Goal: Task Accomplishment & Management: Manage account settings

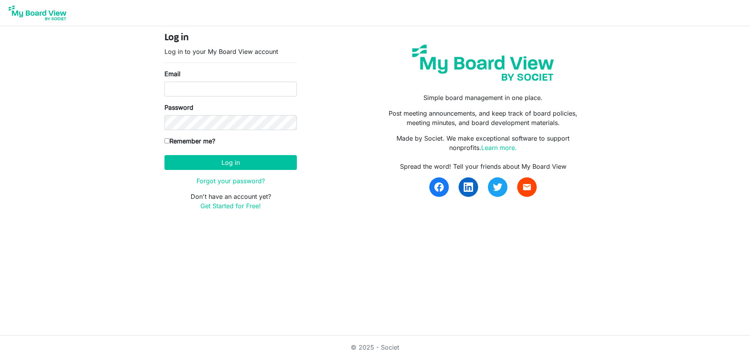
type input "katherineah@inclusionsk.com"
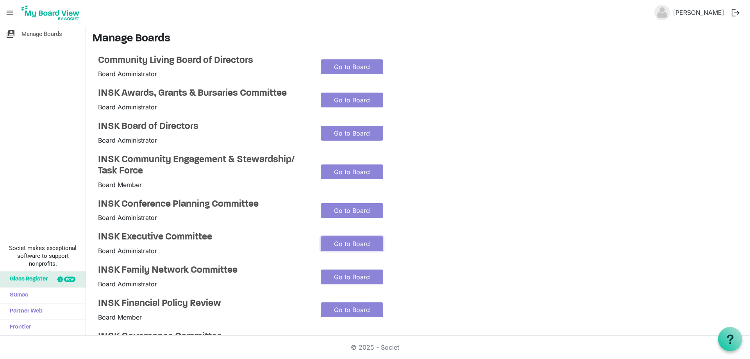
drag, startPoint x: 341, startPoint y: 237, endPoint x: 332, endPoint y: 230, distance: 11.4
click at [341, 237] on link "Go to Board" at bounding box center [352, 243] width 63 height 15
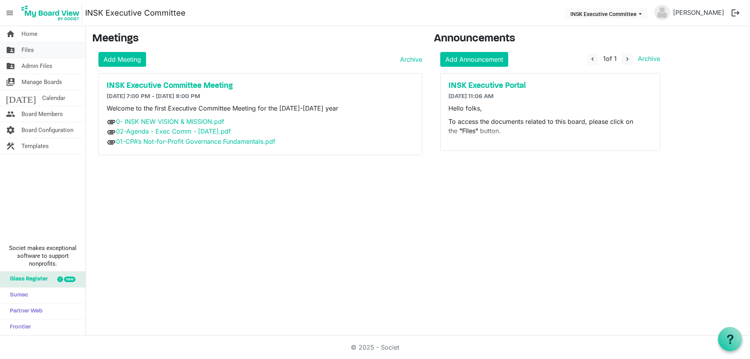
click at [36, 50] on link "folder_shared Files" at bounding box center [43, 50] width 86 height 16
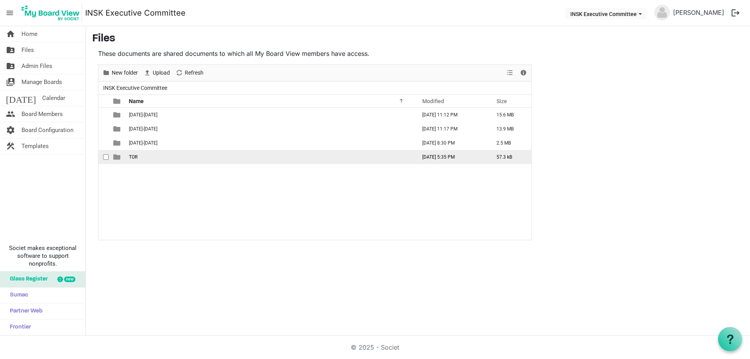
click at [138, 155] on span "TOR" at bounding box center [133, 156] width 9 height 5
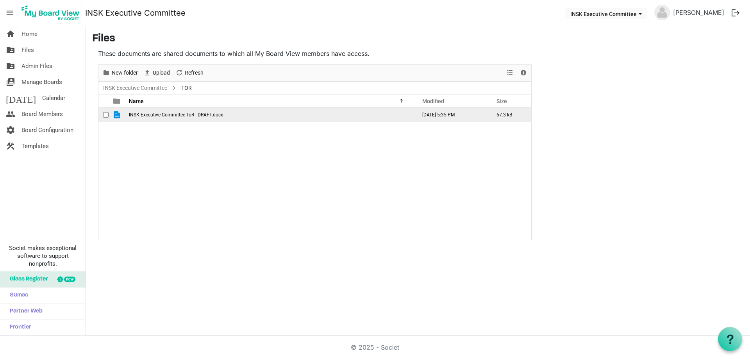
click at [106, 114] on span "checkbox" at bounding box center [105, 114] width 5 height 5
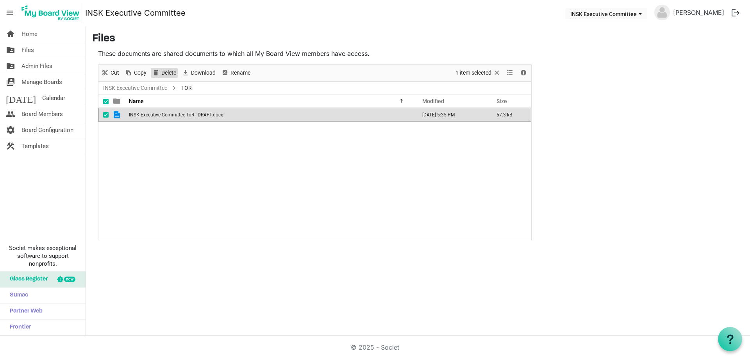
click at [158, 72] on span "Delete" at bounding box center [155, 73] width 9 height 10
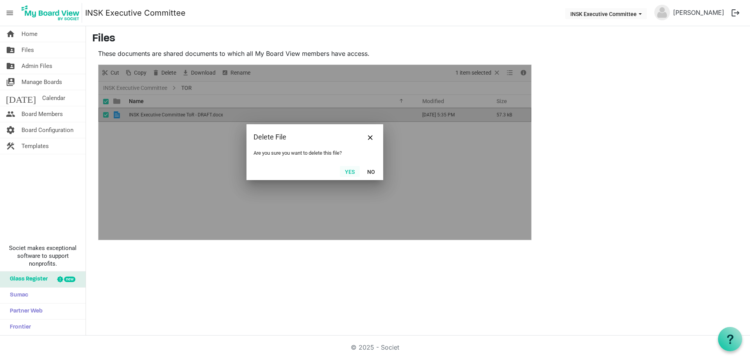
click at [350, 170] on button "Yes" at bounding box center [350, 171] width 20 height 11
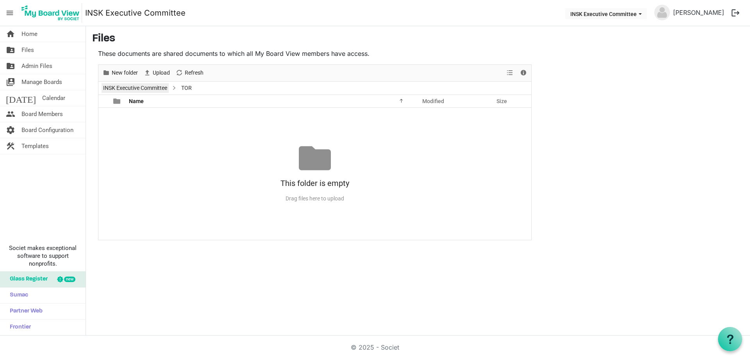
click at [147, 86] on link "INSK Executive Committee" at bounding box center [135, 88] width 67 height 10
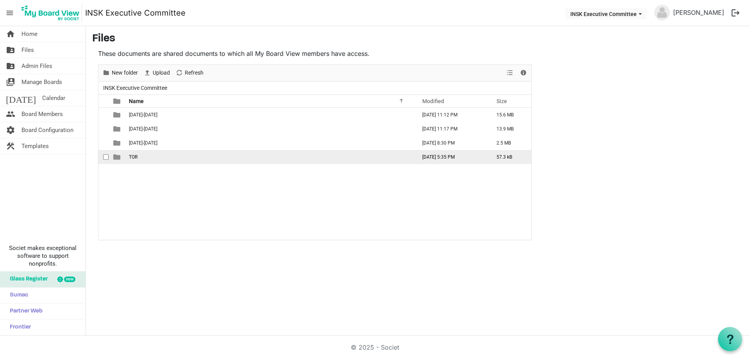
click at [104, 154] on div "checkbox" at bounding box center [107, 157] width 9 height 8
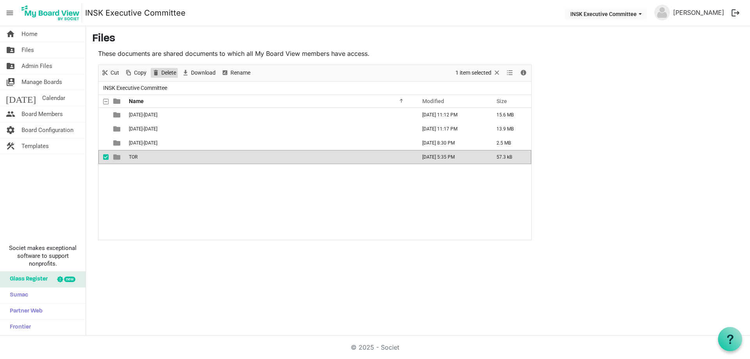
click at [171, 71] on span "Delete" at bounding box center [169, 73] width 16 height 10
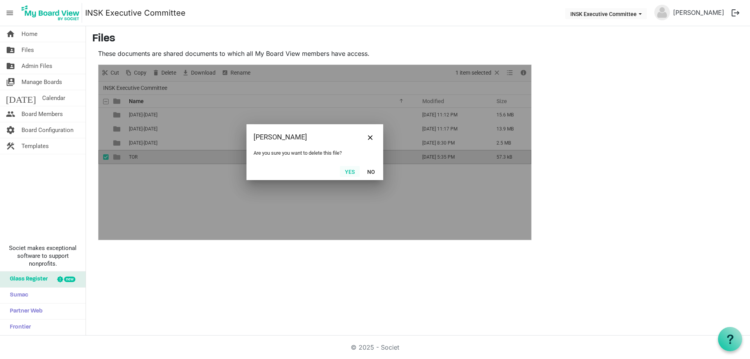
click at [349, 168] on button "Yes" at bounding box center [350, 171] width 20 height 11
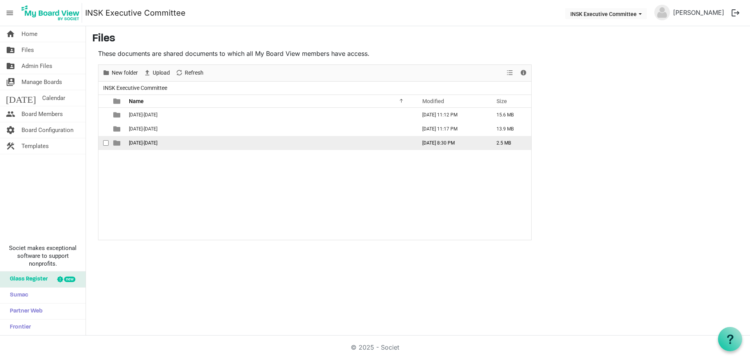
click at [143, 141] on span "2025-2026" at bounding box center [143, 142] width 29 height 5
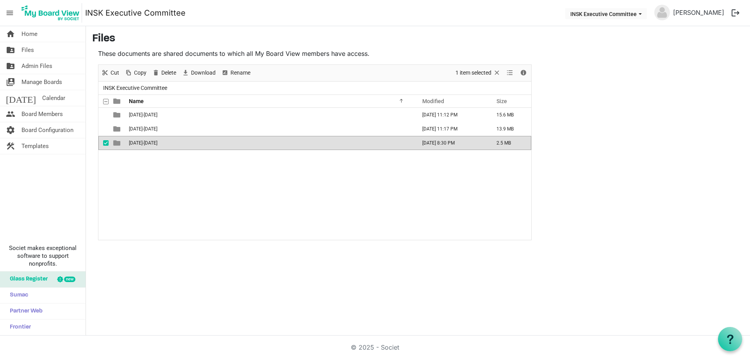
click at [143, 141] on span "2025-2026" at bounding box center [143, 142] width 29 height 5
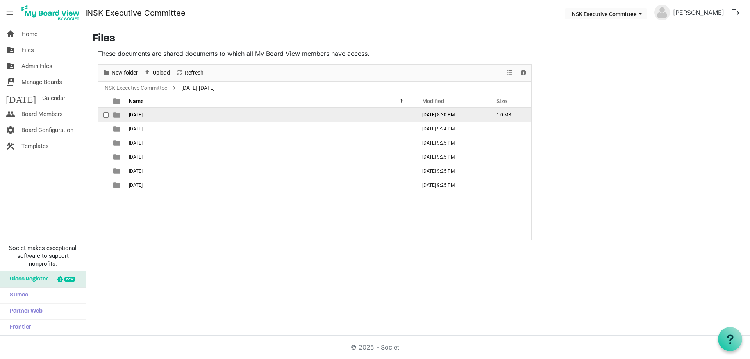
click at [143, 117] on span "2025-08-22" at bounding box center [136, 114] width 14 height 5
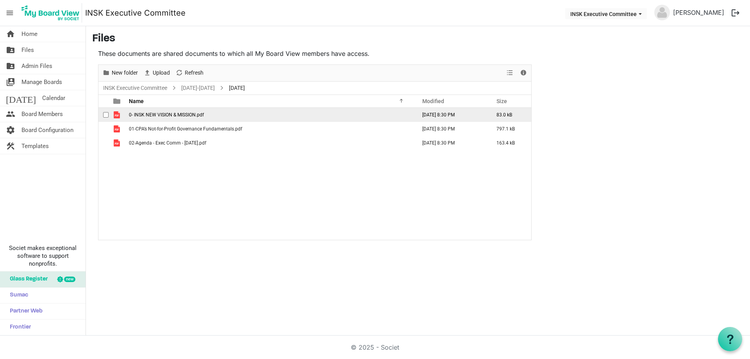
click at [166, 116] on span "0- INSK NEW VISION & MISSION.pdf" at bounding box center [166, 114] width 75 height 5
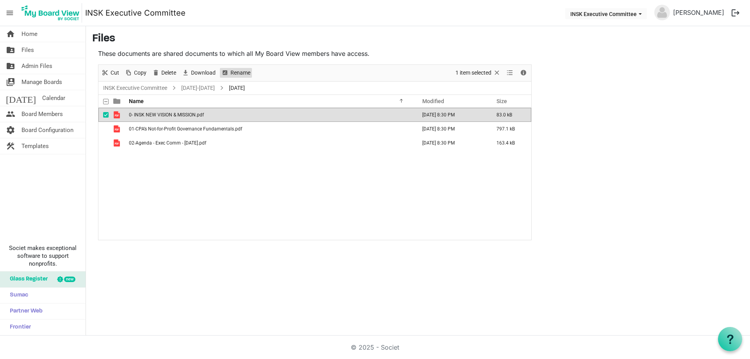
click at [232, 74] on span "Rename" at bounding box center [240, 73] width 21 height 10
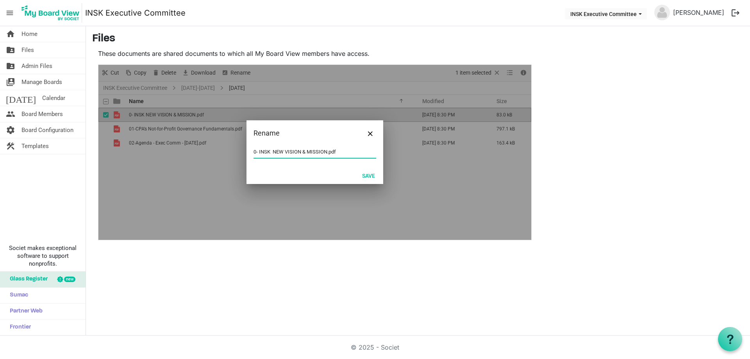
click at [337, 152] on input "0- INSK NEW VISION & MISSION.pdf" at bounding box center [315, 152] width 123 height 12
drag, startPoint x: 257, startPoint y: 153, endPoint x: 281, endPoint y: 141, distance: 26.9
click at [257, 153] on input "0- INSK NEW VISION & MISSION.pdf" at bounding box center [315, 152] width 123 height 12
click at [344, 150] on input "00. INSK NEW VISION & MISSION.pdf" at bounding box center [315, 152] width 123 height 12
click at [368, 175] on button "Save" at bounding box center [368, 175] width 23 height 11
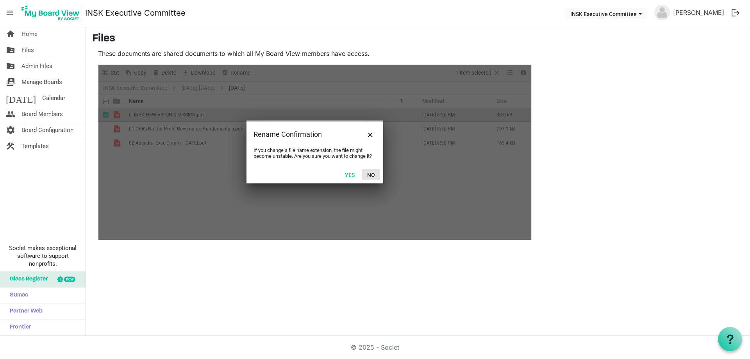
click at [372, 175] on button "No" at bounding box center [371, 174] width 18 height 11
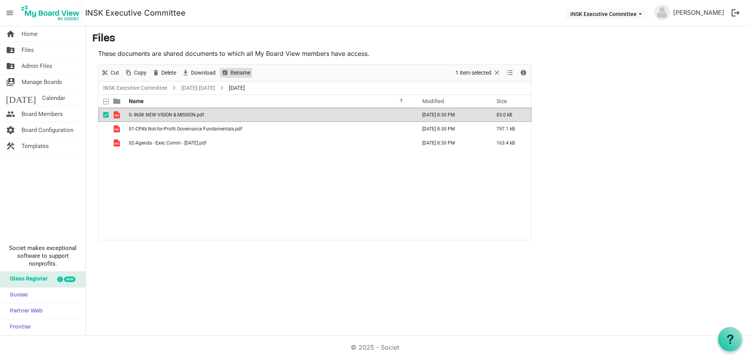
click at [238, 73] on span "Rename" at bounding box center [240, 73] width 21 height 10
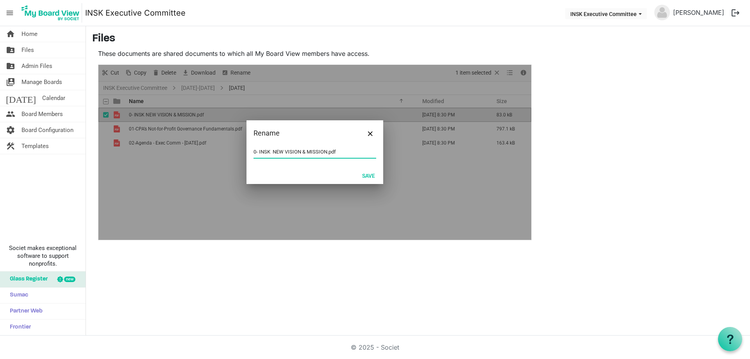
click at [273, 151] on input "0- INSK NEW VISION & MISSION.pdf" at bounding box center [315, 152] width 123 height 12
click at [257, 151] on input "0- INSK NEW VISION & MISSION.pdf" at bounding box center [315, 152] width 123 height 12
click at [374, 176] on button "Save" at bounding box center [368, 175] width 23 height 11
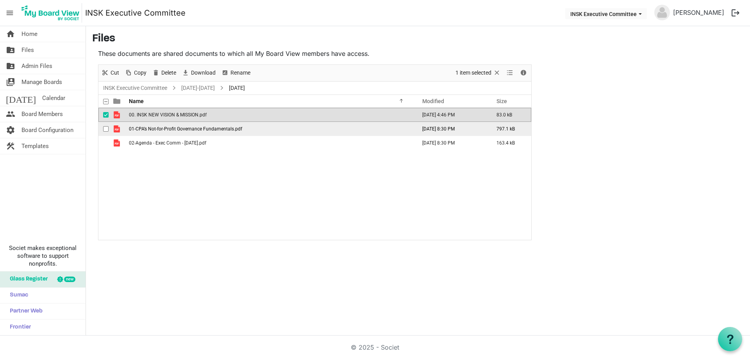
click at [173, 129] on span "01-CPA’s Not-for-Profit Governance Fundamentals.pdf" at bounding box center [185, 128] width 113 height 5
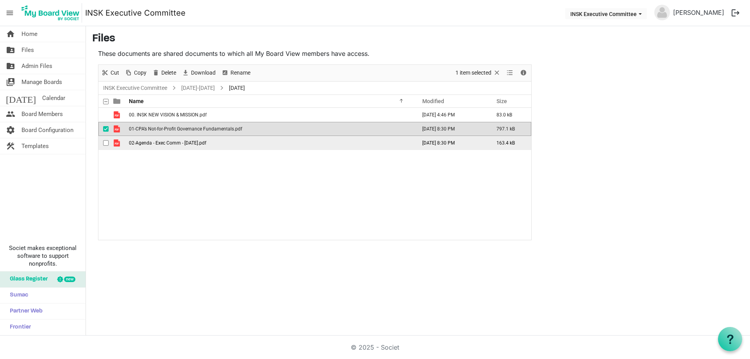
click at [145, 142] on span "02-Agenda - Exec Comm - 22 Aug 2025.pdf" at bounding box center [167, 142] width 77 height 5
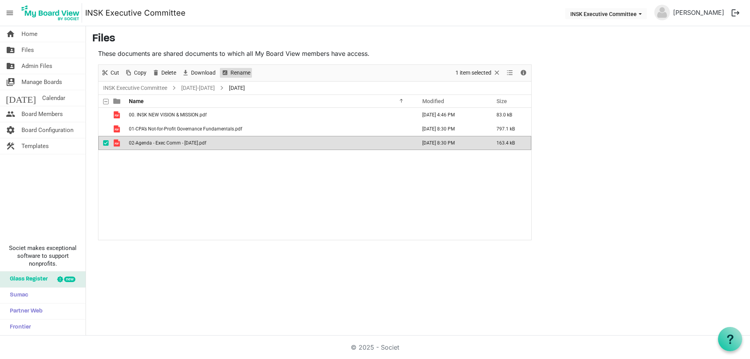
click at [228, 73] on span "Rename" at bounding box center [224, 73] width 9 height 10
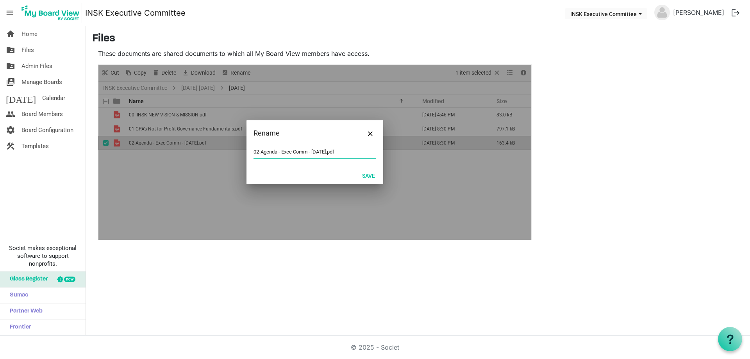
click at [260, 149] on input "02-Agenda - Exec Comm - 22 Aug 2025.pdf" at bounding box center [315, 152] width 123 height 12
click at [257, 149] on input "02-Agenda - Exec Comm - 22 Aug 2025.pdf" at bounding box center [315, 152] width 123 height 12
click at [368, 173] on button "Save" at bounding box center [368, 175] width 23 height 11
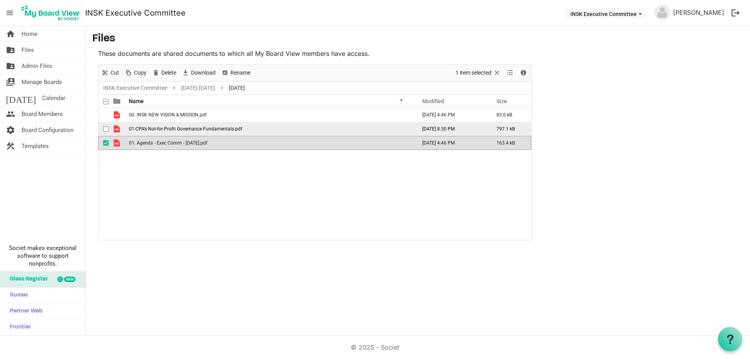
click at [181, 124] on td "01-CPA’s Not-for-Profit Governance Fundamentals.pdf" at bounding box center [271, 129] width 288 height 14
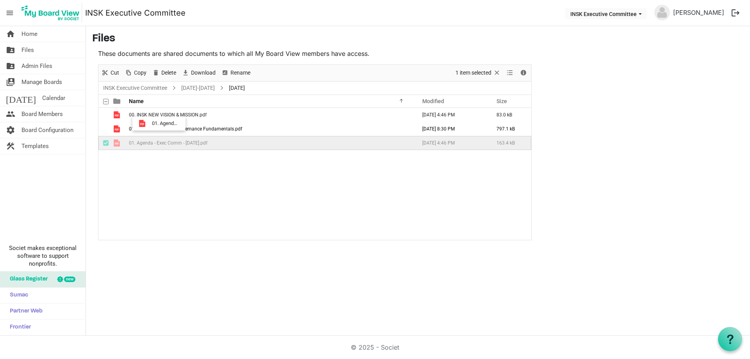
drag, startPoint x: 152, startPoint y: 140, endPoint x: 148, endPoint y: 124, distance: 16.3
click at [148, 124] on tbody "00. INSK NEW VISION & MISSION.pdf August 20, 2025 4:46 PM 83.0 kB 01-CPA’s Not-…" at bounding box center [314, 129] width 433 height 42
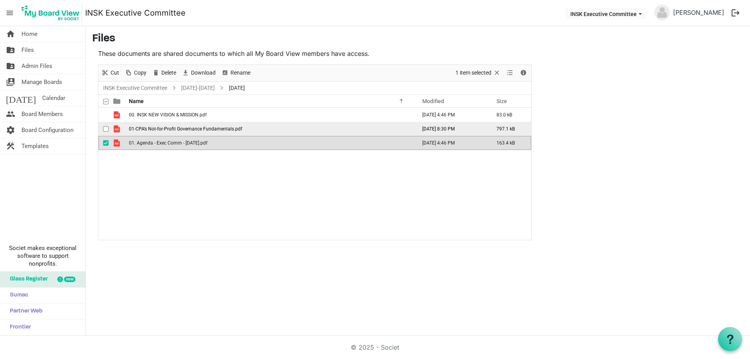
click at [135, 128] on span "01-CPA’s Not-for-Profit Governance Fundamentals.pdf" at bounding box center [185, 128] width 113 height 5
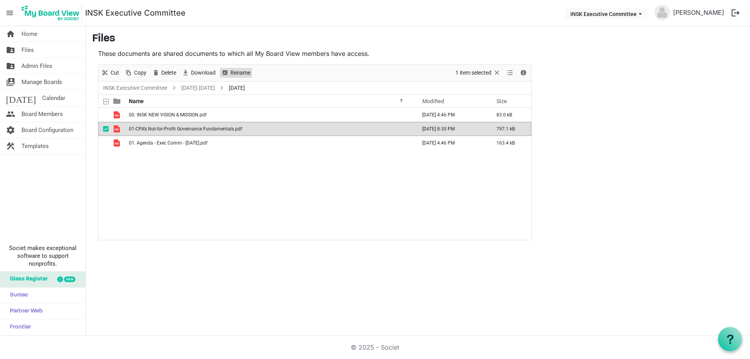
click at [234, 72] on span "Rename" at bounding box center [240, 73] width 21 height 10
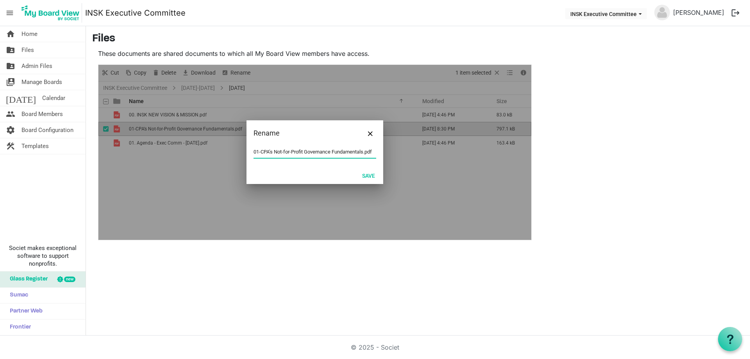
click at [260, 150] on input "01-CPA’s Not-for-Profit Governance Fundamentals.pdf" at bounding box center [315, 152] width 123 height 12
click at [370, 173] on div "New folder Upload Cut Copy Paste Delete Download Rename Sort by Refresh 1 item …" at bounding box center [315, 152] width 434 height 176
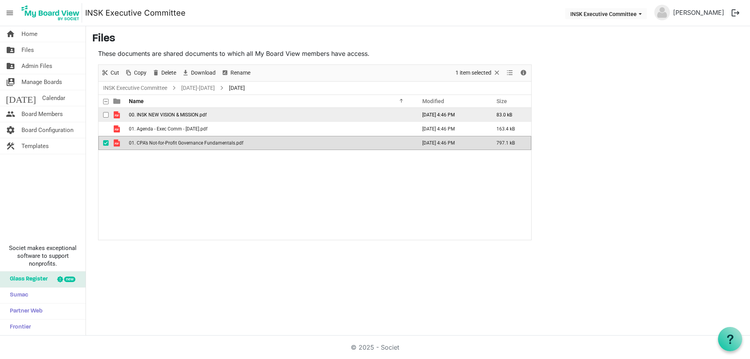
click at [151, 114] on span "00. INSK NEW VISION & MISSION.pdf" at bounding box center [168, 114] width 78 height 5
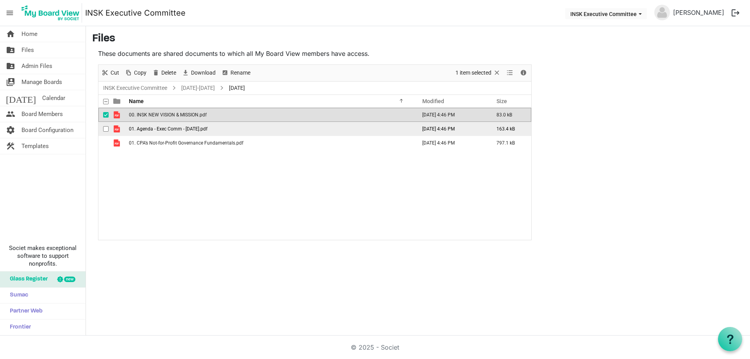
click at [159, 127] on span "01. Agenda - Exec Comm - 22 Aug 2025.pdf" at bounding box center [168, 128] width 79 height 5
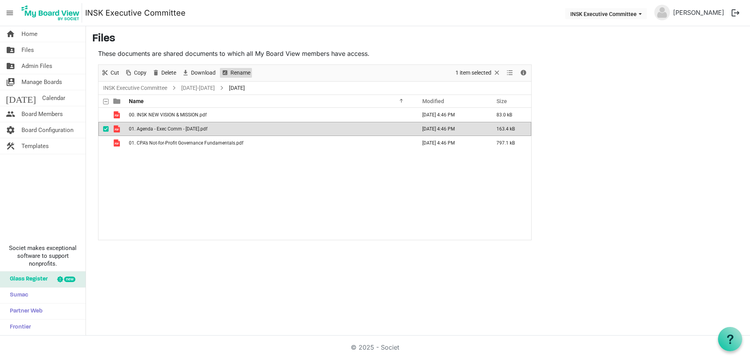
click at [237, 73] on span "Rename" at bounding box center [240, 73] width 21 height 10
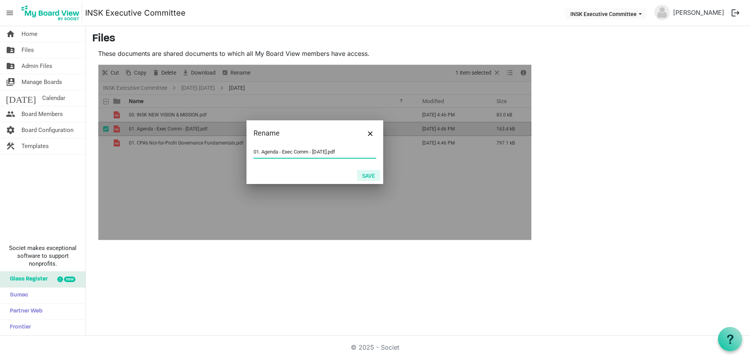
click at [368, 173] on button "Save" at bounding box center [368, 175] width 23 height 11
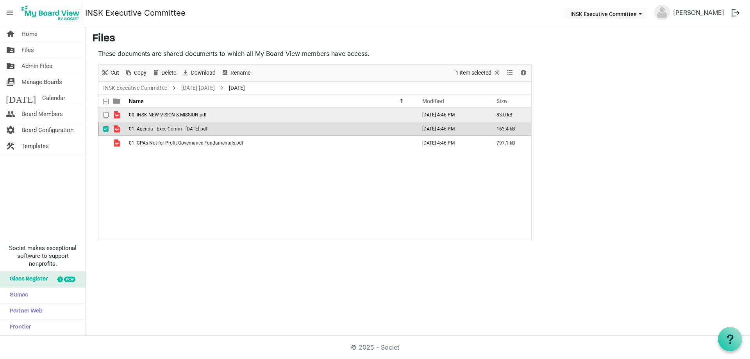
click at [150, 116] on span "00. INSK NEW VISION & MISSION.pdf" at bounding box center [168, 114] width 78 height 5
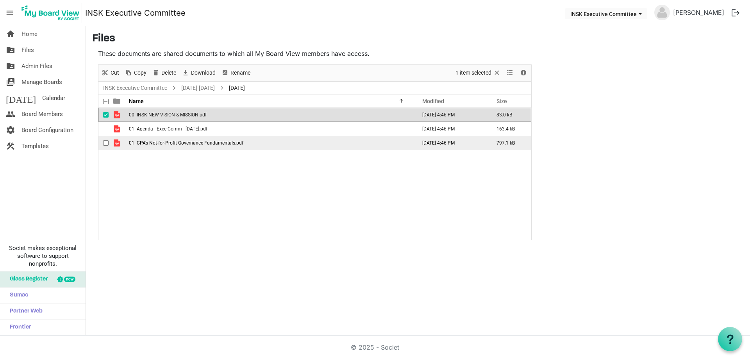
click at [154, 139] on td "01. CPA’s Not-for-Profit Governance Fundamentals.pdf" at bounding box center [271, 143] width 288 height 14
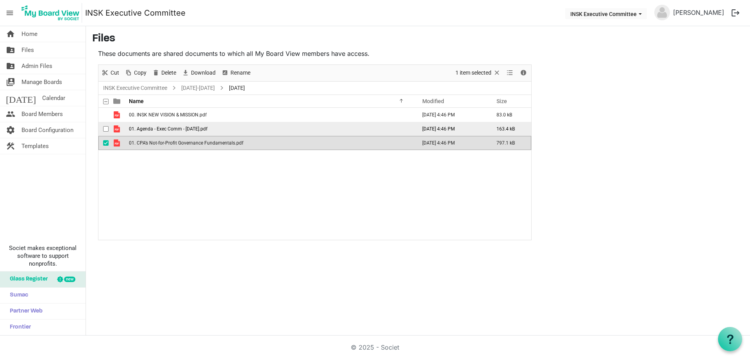
click at [156, 126] on span "01. Agenda - Exec Comm - 22 Aug 2025.pdf" at bounding box center [168, 128] width 79 height 5
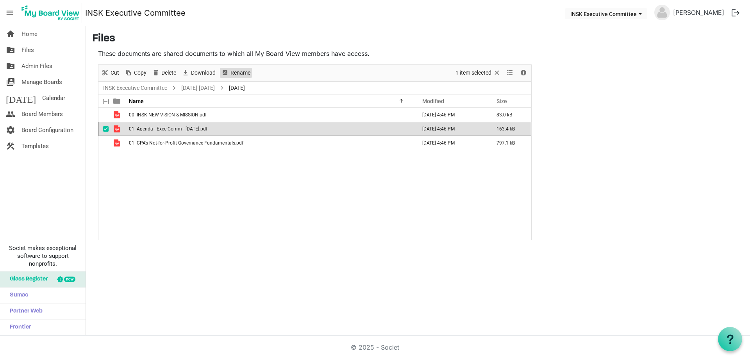
click at [245, 73] on span "Rename" at bounding box center [240, 73] width 21 height 10
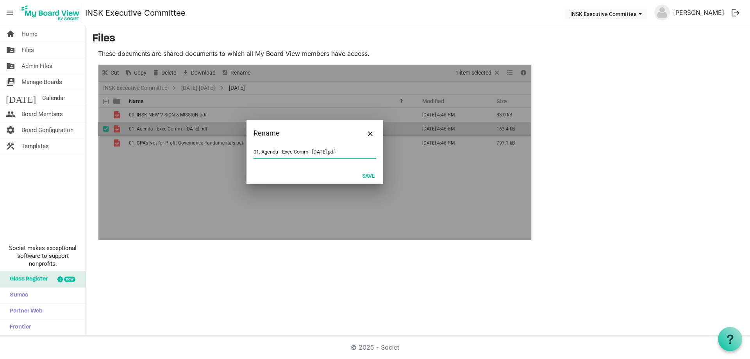
click at [259, 148] on input "01. Agenda - Exec Comm - 22 Aug 2025.pdf" at bounding box center [315, 152] width 123 height 12
click at [362, 171] on button "Save" at bounding box center [368, 175] width 23 height 11
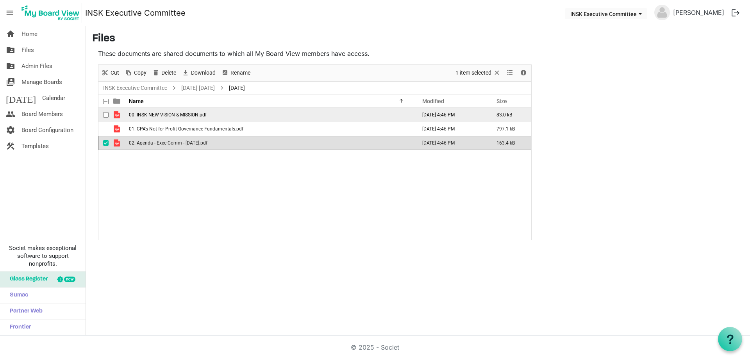
click at [149, 116] on span "00. INSK NEW VISION & MISSION.pdf" at bounding box center [168, 114] width 78 height 5
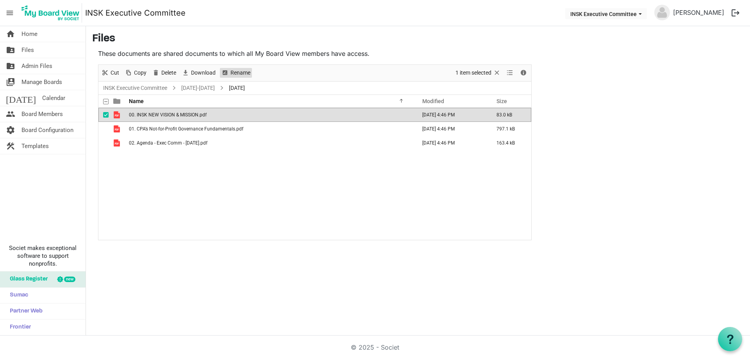
click at [236, 72] on span "Rename" at bounding box center [240, 73] width 21 height 10
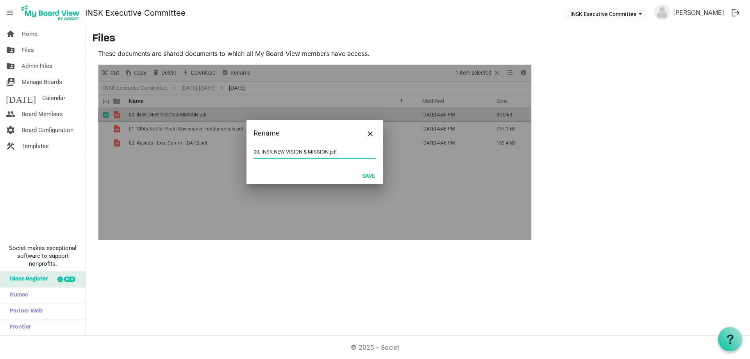
click at [259, 152] on input "00. INSK NEW VISION & MISSION.pdf" at bounding box center [315, 152] width 123 height 12
type input "03. INSK NEW VISION & MISSION.pdf"
click at [368, 176] on button "Save" at bounding box center [368, 175] width 23 height 11
click at [366, 174] on button "Save" at bounding box center [368, 175] width 23 height 11
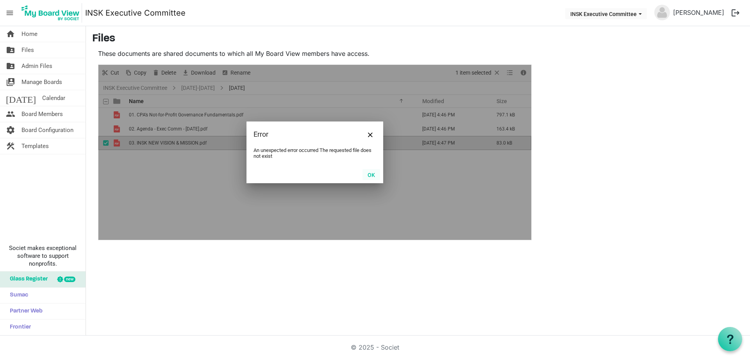
click at [372, 174] on button "OK" at bounding box center [372, 174] width 18 height 11
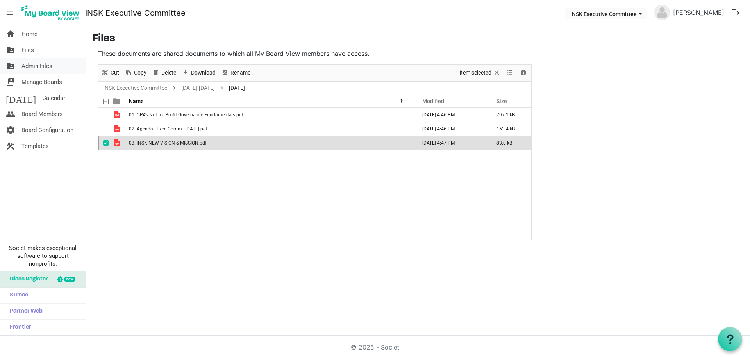
click at [36, 64] on span "Admin Files" at bounding box center [36, 66] width 31 height 16
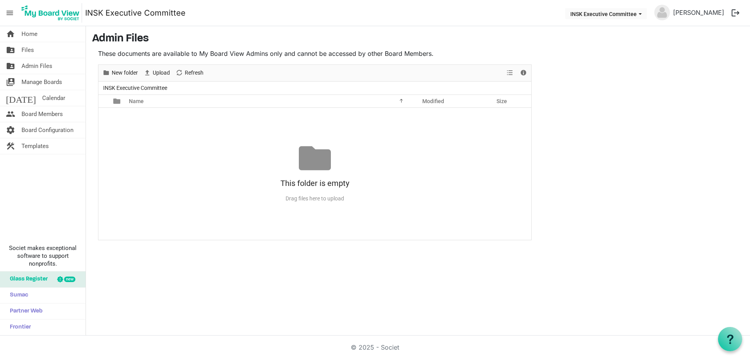
click at [36, 49] on link "folder_shared Files" at bounding box center [43, 50] width 86 height 16
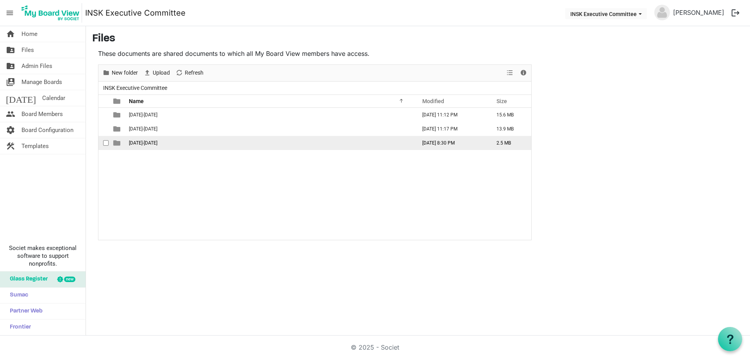
click at [143, 141] on span "2025-2026" at bounding box center [143, 142] width 29 height 5
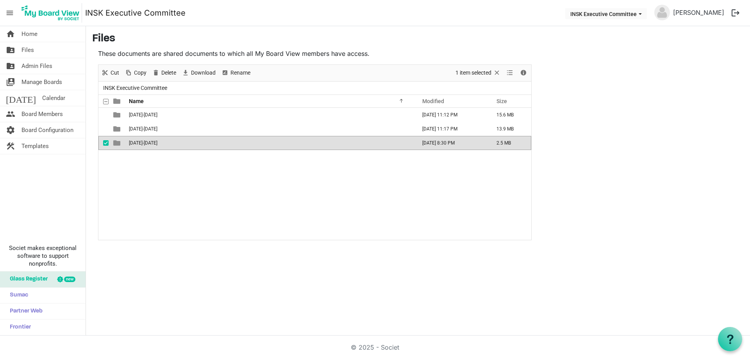
click at [143, 141] on span "[DATE]-[DATE]" at bounding box center [143, 142] width 29 height 5
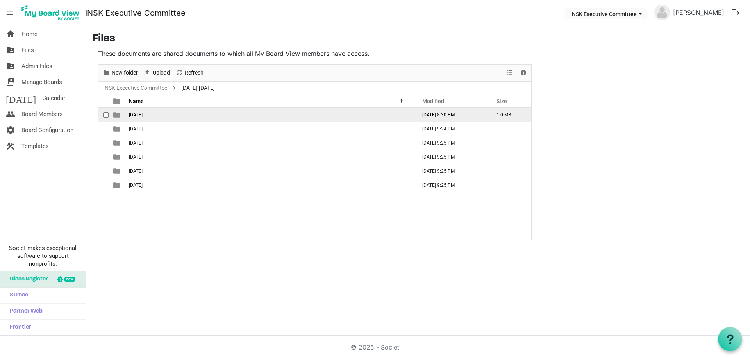
click at [143, 114] on span "[DATE]" at bounding box center [136, 114] width 14 height 5
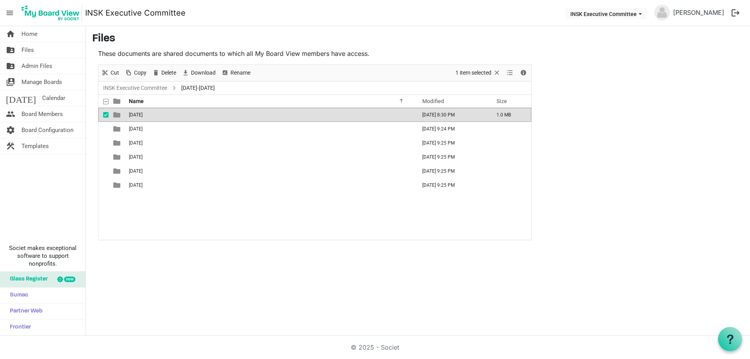
click at [143, 114] on span "2025-08-22" at bounding box center [136, 114] width 14 height 5
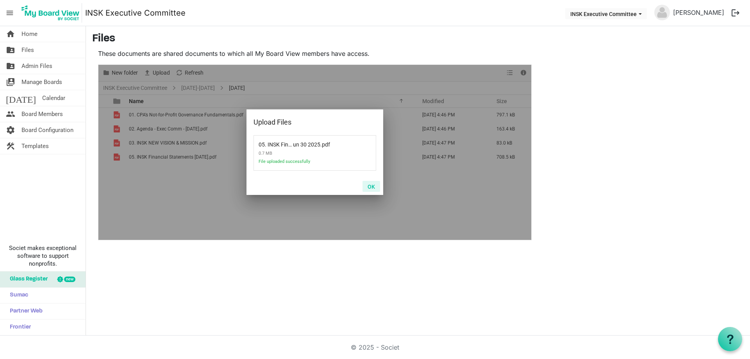
click at [373, 186] on button "OK" at bounding box center [372, 186] width 18 height 11
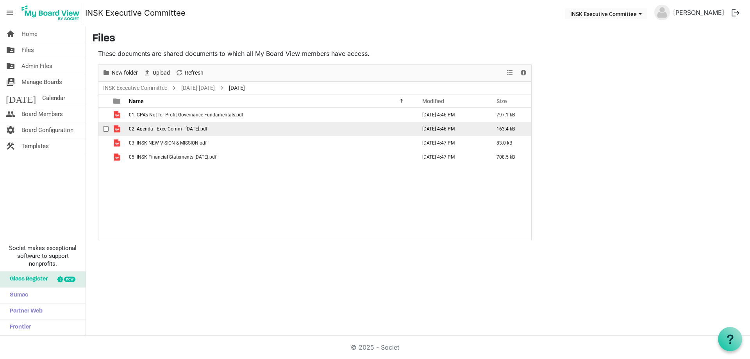
click at [106, 128] on span "checkbox" at bounding box center [105, 128] width 5 height 5
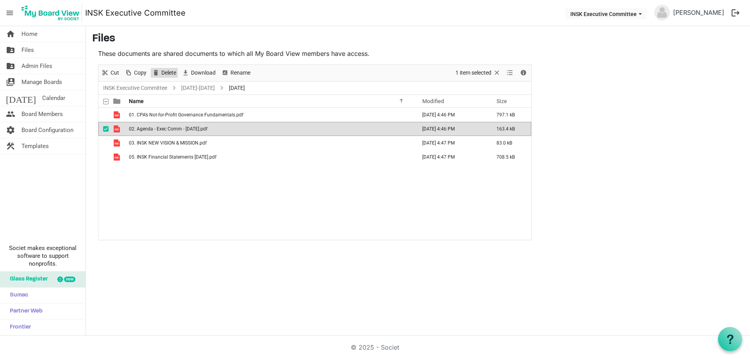
click at [163, 72] on span "Delete" at bounding box center [169, 73] width 16 height 10
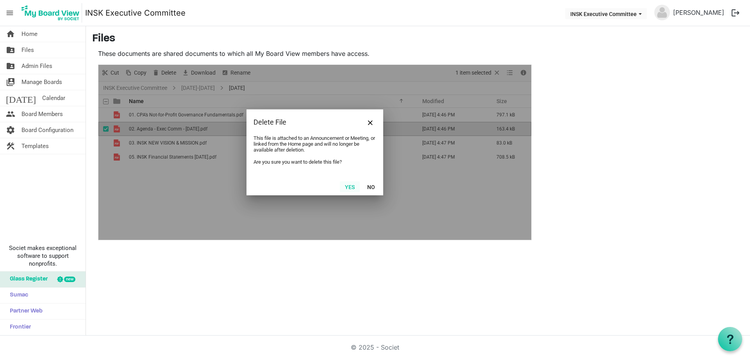
click at [350, 185] on button "Yes" at bounding box center [350, 186] width 20 height 11
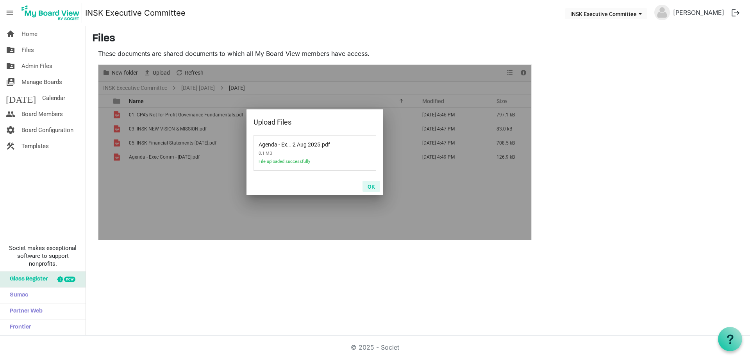
click at [371, 185] on button "OK" at bounding box center [372, 186] width 18 height 11
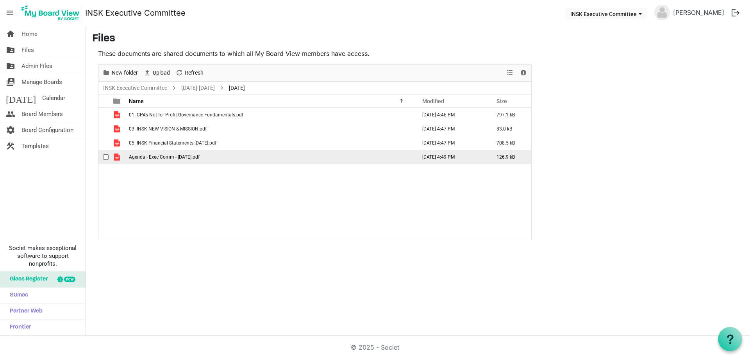
click at [142, 154] on span "Agenda - Exec Comm - 22 Aug 2025.pdf" at bounding box center [164, 156] width 71 height 5
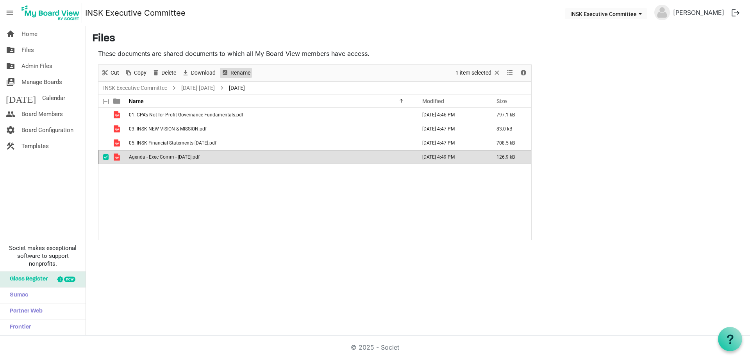
click at [241, 72] on span "Rename" at bounding box center [240, 73] width 21 height 10
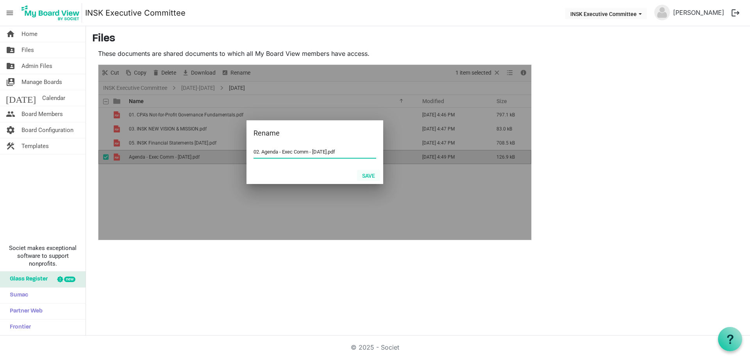
type input "02. Agenda - Exec Comm - [DATE].pdf"
click at [374, 173] on button "Save" at bounding box center [368, 175] width 23 height 11
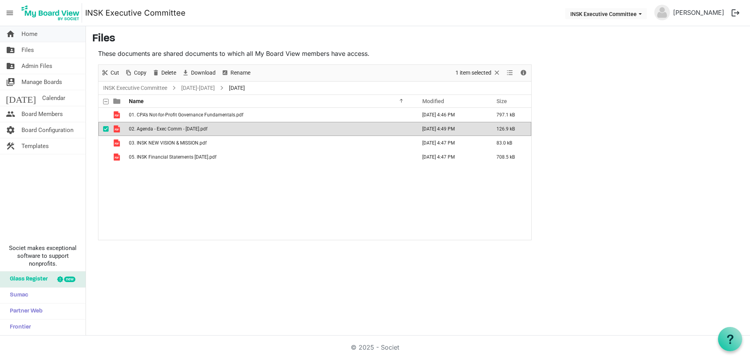
click at [36, 35] on span "Home" at bounding box center [29, 34] width 16 height 16
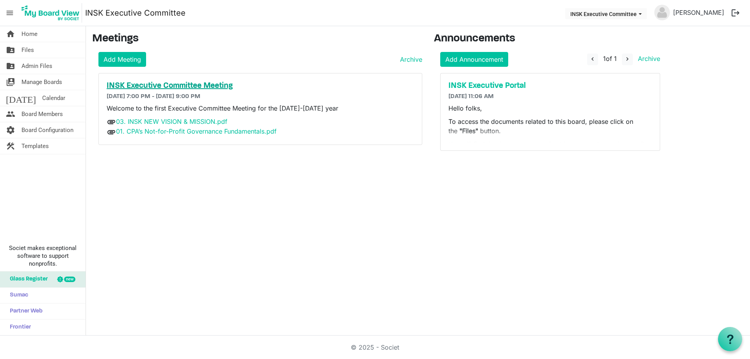
click at [154, 84] on h5 "INSK Executive Committee Meeting" at bounding box center [261, 85] width 308 height 9
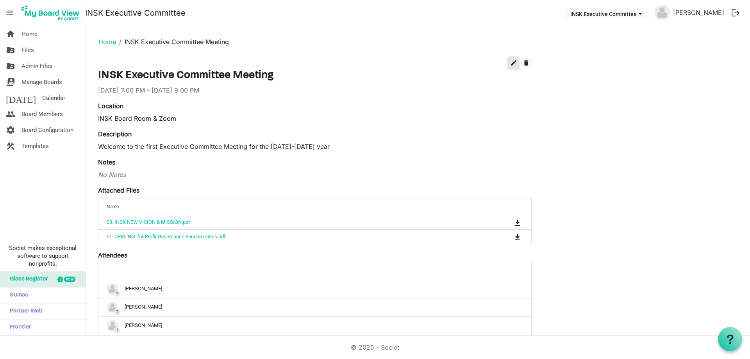
click at [510, 61] on span "edit" at bounding box center [513, 62] width 7 height 7
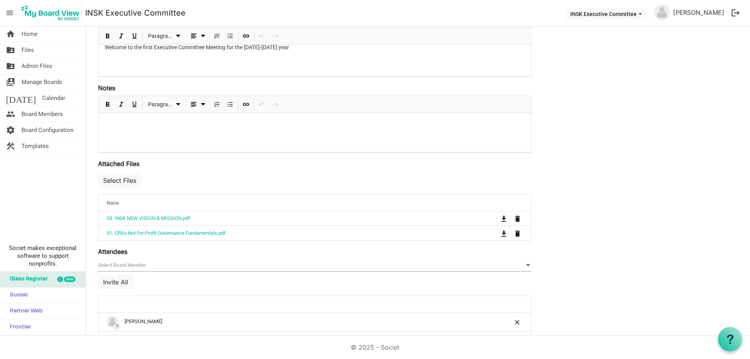
scroll to position [195, 0]
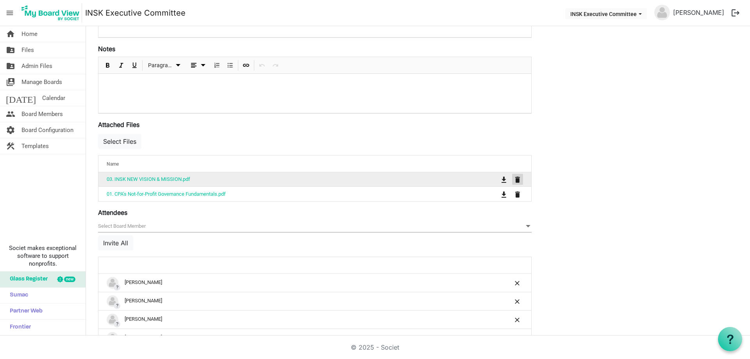
click at [517, 178] on span "is Command column column header" at bounding box center [517, 180] width 5 height 6
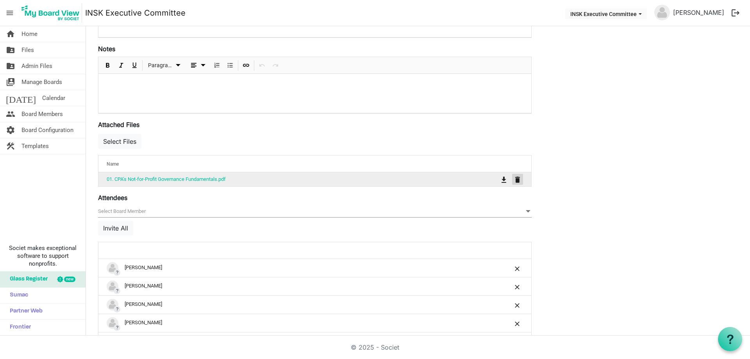
click at [517, 179] on span "is Command column column header" at bounding box center [517, 180] width 5 height 6
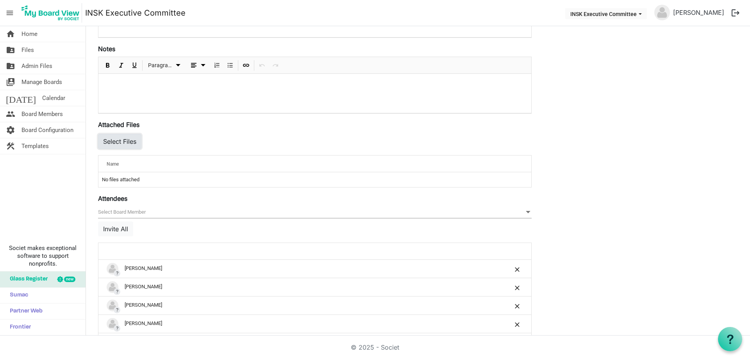
click at [116, 141] on button "Select Files" at bounding box center [119, 141] width 43 height 15
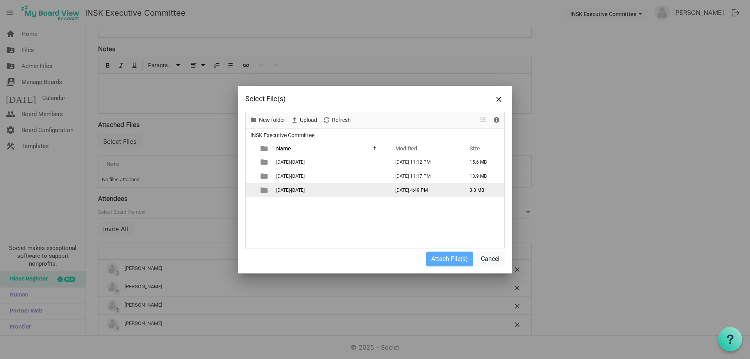
click at [288, 188] on span "2025-2026" at bounding box center [290, 190] width 29 height 5
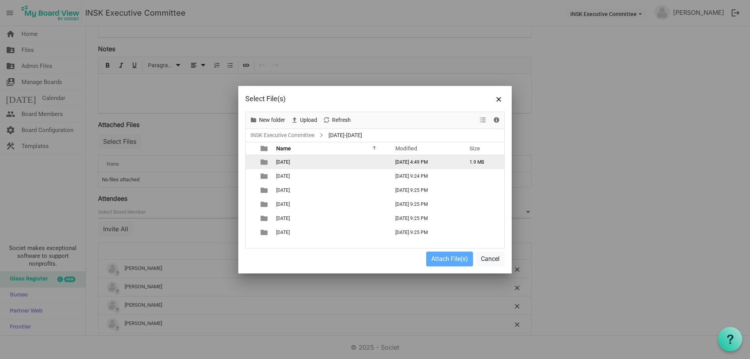
click at [289, 164] on span "2025-08-22" at bounding box center [283, 161] width 14 height 5
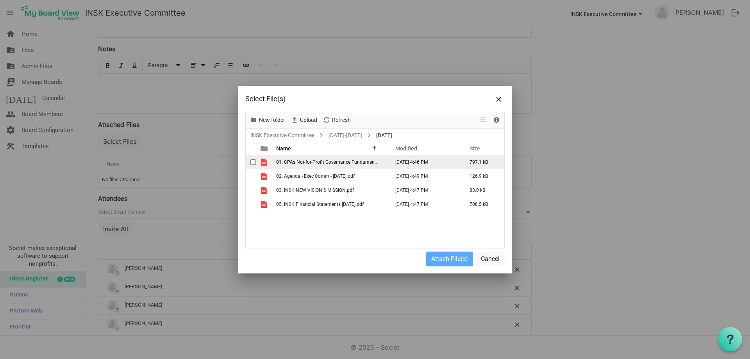
click at [251, 161] on span "checkbox" at bounding box center [252, 161] width 5 height 5
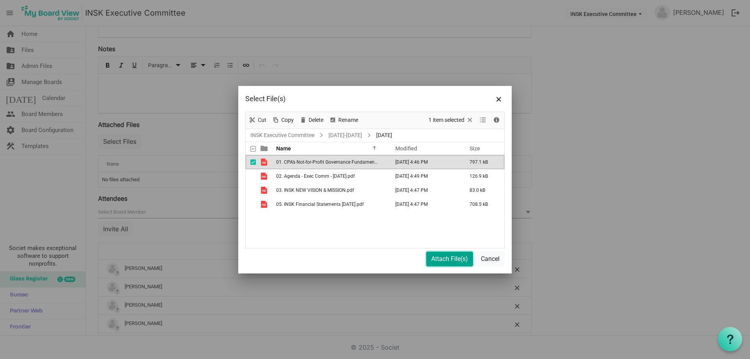
click at [434, 256] on button "Attach File(s)" at bounding box center [449, 259] width 47 height 15
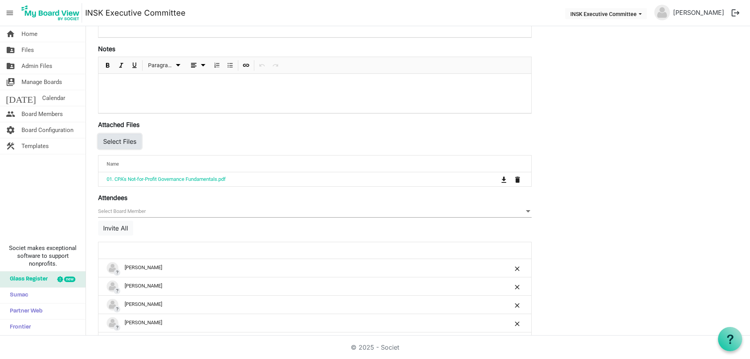
click at [127, 143] on button "Select Files" at bounding box center [119, 141] width 43 height 15
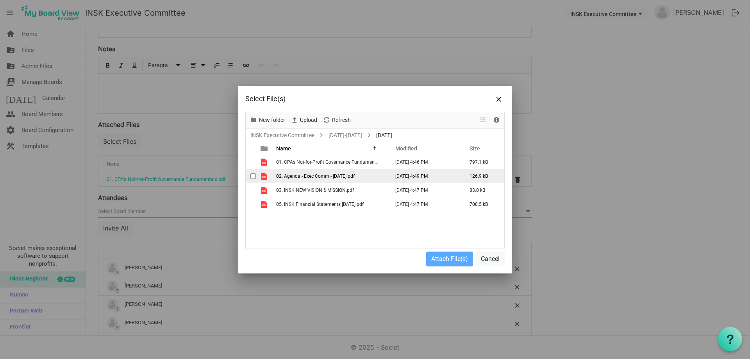
click at [291, 177] on span "02. Agenda - Exec Comm - [DATE].pdf" at bounding box center [315, 175] width 79 height 5
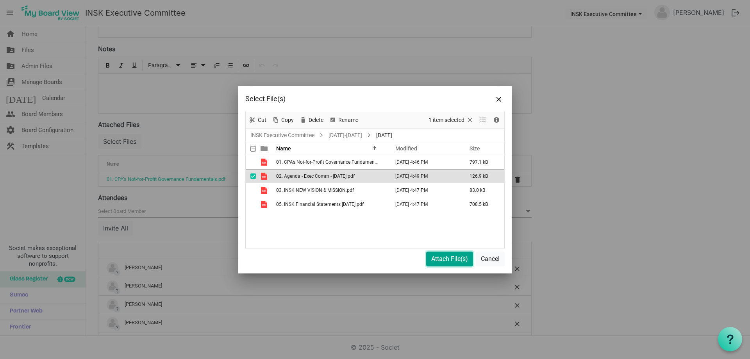
click at [442, 257] on button "Attach File(s)" at bounding box center [449, 259] width 47 height 15
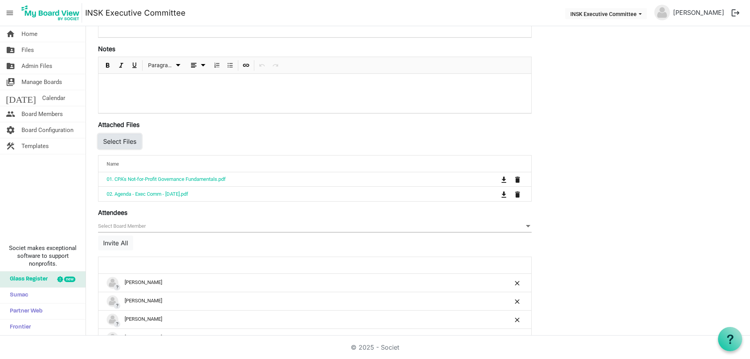
click at [118, 139] on button "Select Files" at bounding box center [119, 141] width 43 height 15
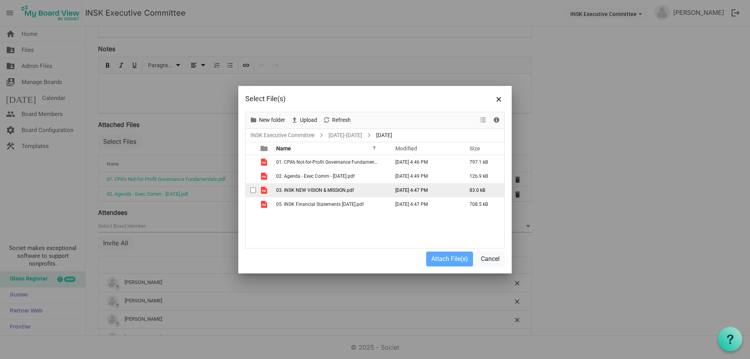
click at [298, 190] on span "03. INSK NEW VISION & MISSION.pdf" at bounding box center [315, 190] width 78 height 5
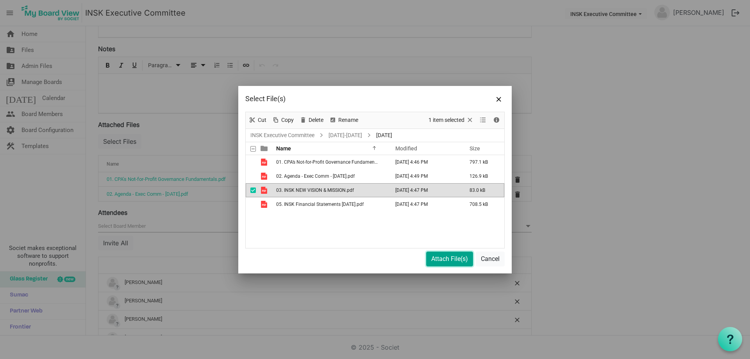
click at [451, 259] on button "Attach File(s)" at bounding box center [449, 259] width 47 height 15
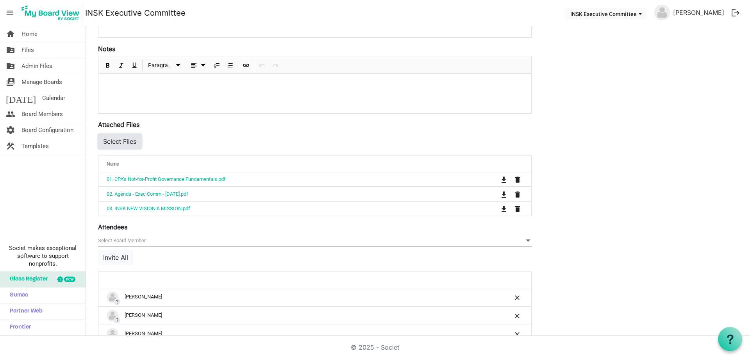
click at [119, 142] on button "Select Files" at bounding box center [119, 141] width 43 height 15
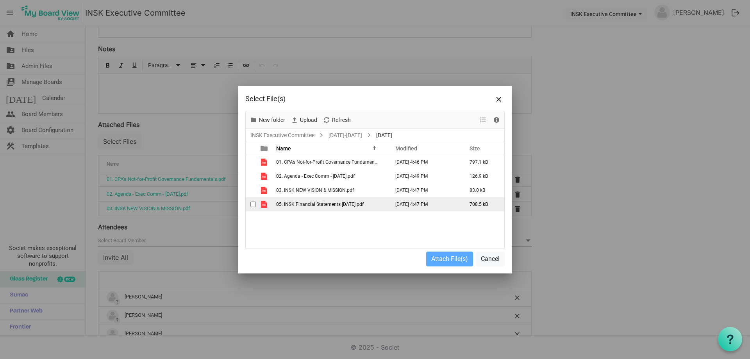
click at [293, 204] on span "05. INSK Financial Statements Jun 30 2025.pdf" at bounding box center [320, 204] width 88 height 5
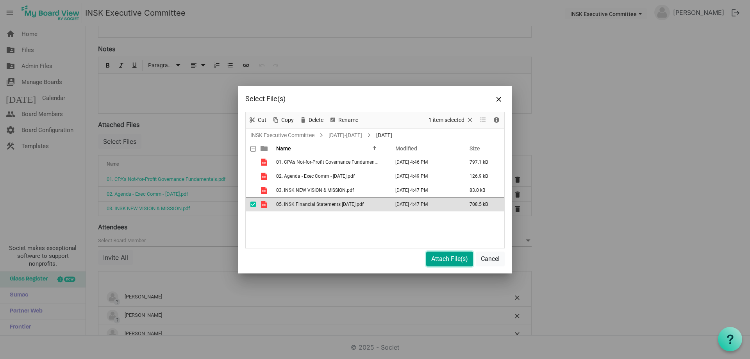
click at [438, 256] on button "Attach File(s)" at bounding box center [449, 259] width 47 height 15
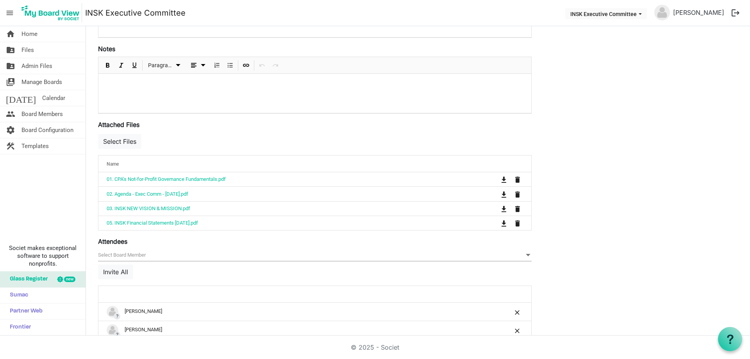
click at [594, 173] on div "Save Cancel INSK Executive Committee Meeting Start Time 8/22/2025 7:00 PM End T…" at bounding box center [418, 186] width 652 height 649
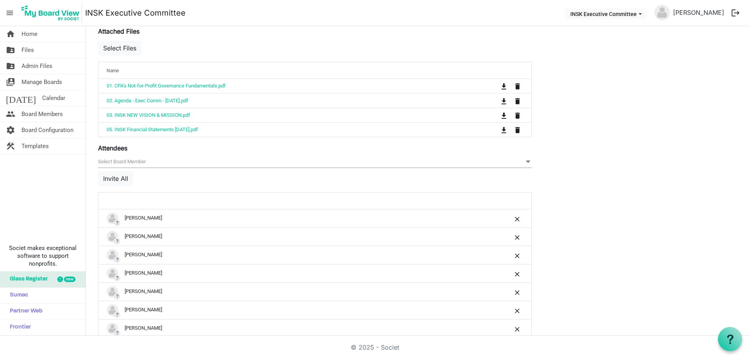
scroll to position [377, 0]
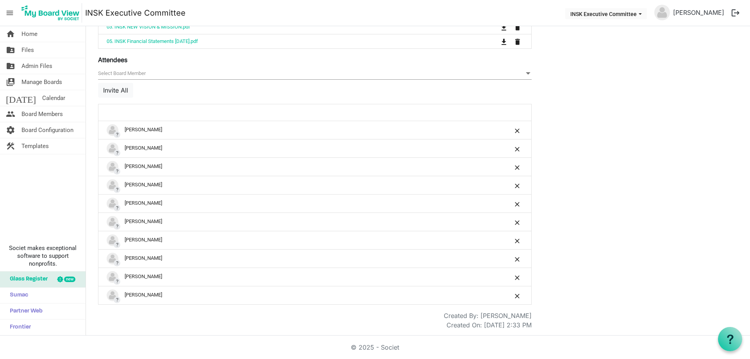
drag, startPoint x: 165, startPoint y: 259, endPoint x: 591, endPoint y: 192, distance: 431.4
click at [604, 191] on div "Save Cancel INSK Executive Committee Meeting Start Time 8/22/2025 7:00 PM End T…" at bounding box center [418, 4] width 652 height 649
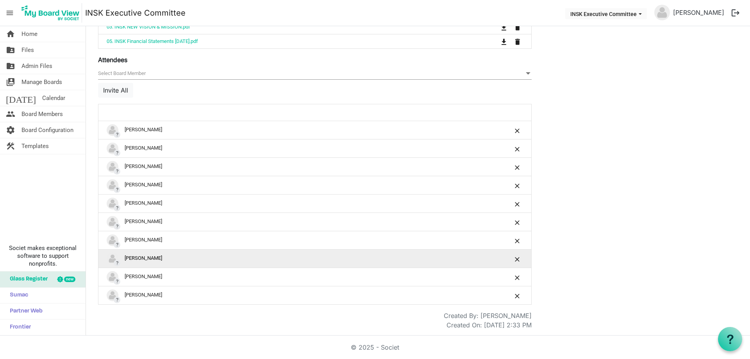
click at [114, 259] on img "?Katherine Andersen-Hallberg is template cell column header" at bounding box center [113, 259] width 12 height 12
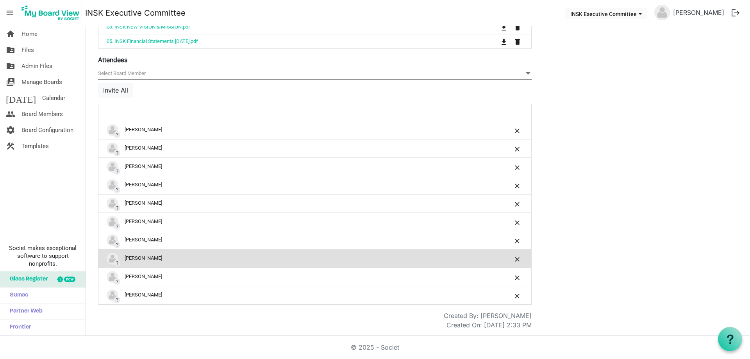
click at [630, 182] on div "Save Cancel INSK Executive Committee Meeting Start Time 8/22/2025 7:00 PM End T…" at bounding box center [418, 4] width 652 height 649
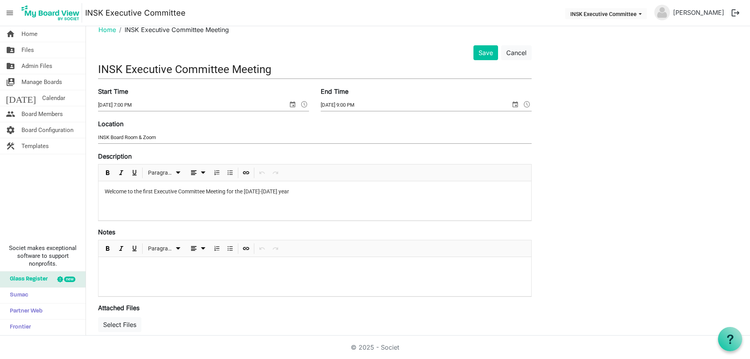
scroll to position [0, 0]
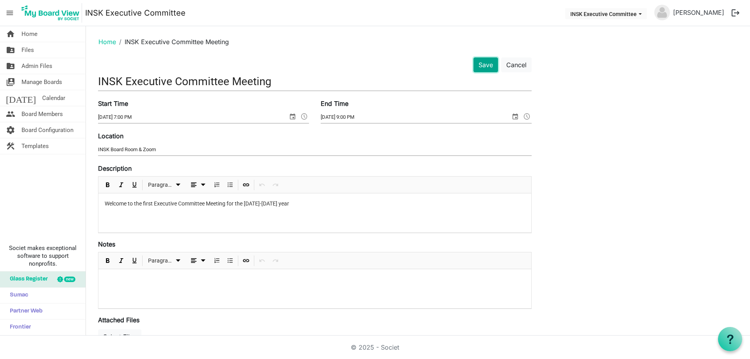
click at [485, 66] on button "Save" at bounding box center [486, 64] width 25 height 15
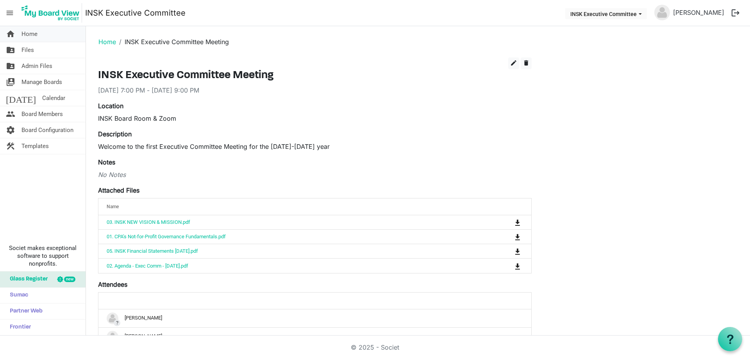
click at [35, 37] on span "Home" at bounding box center [29, 34] width 16 height 16
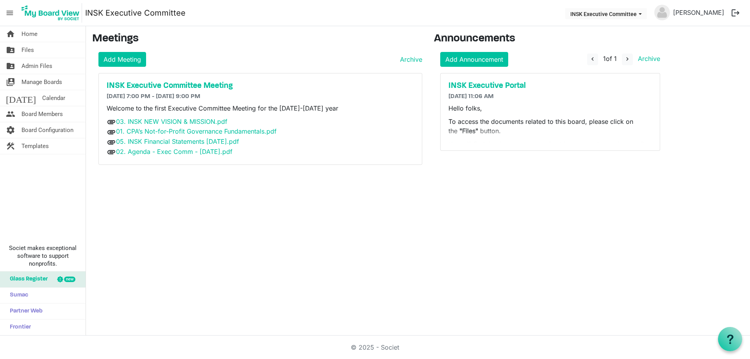
click at [256, 196] on div "home Home folder_shared Files folder_shared Admin Files switch_account Manage B…" at bounding box center [375, 180] width 750 height 309
click at [51, 113] on span "Board Members" at bounding box center [41, 114] width 41 height 16
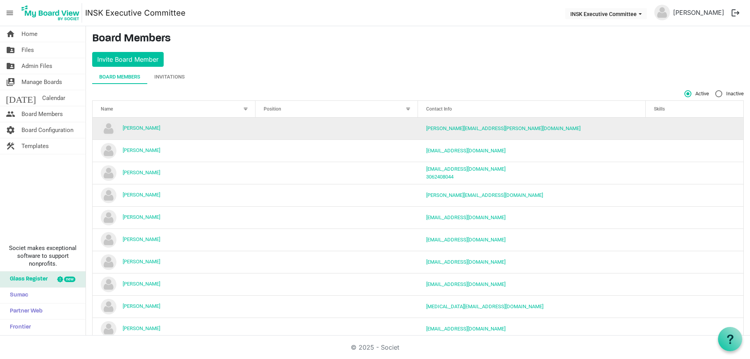
scroll to position [17, 0]
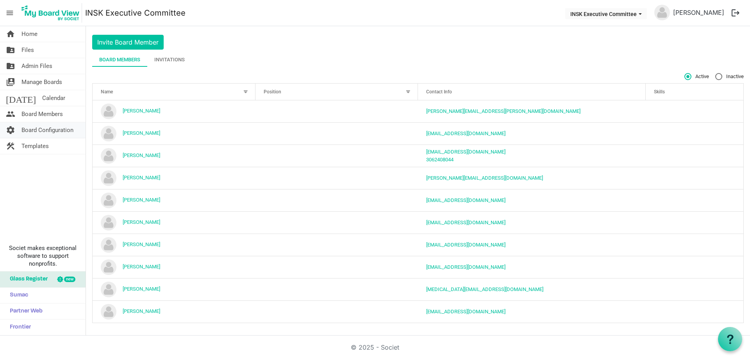
click at [44, 128] on span "Board Configuration" at bounding box center [47, 130] width 52 height 16
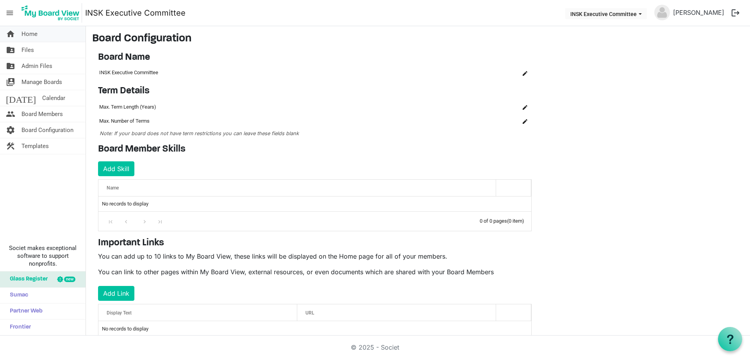
click at [39, 36] on link "home Home" at bounding box center [43, 34] width 86 height 16
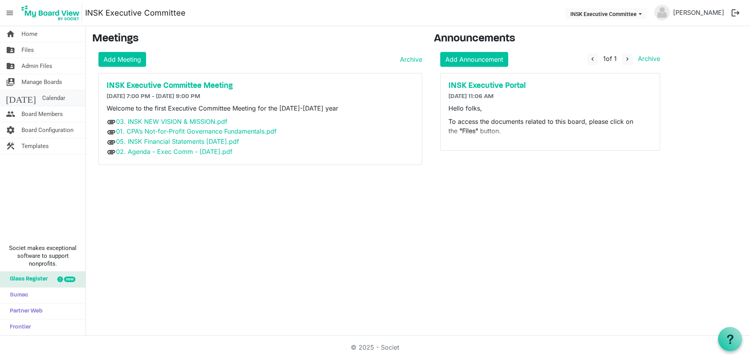
click at [42, 96] on span "Calendar" at bounding box center [53, 98] width 23 height 16
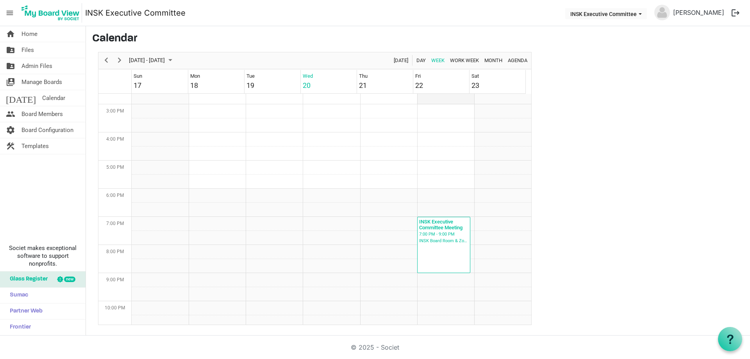
scroll to position [444, 0]
click at [120, 60] on span "Next" at bounding box center [119, 60] width 9 height 10
click at [119, 60] on span "Next" at bounding box center [119, 60] width 9 height 10
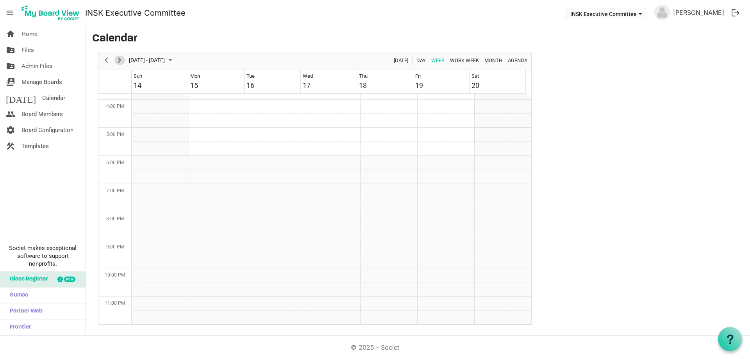
click at [119, 60] on span "Next" at bounding box center [119, 60] width 9 height 10
click at [120, 61] on span "Next" at bounding box center [119, 60] width 9 height 10
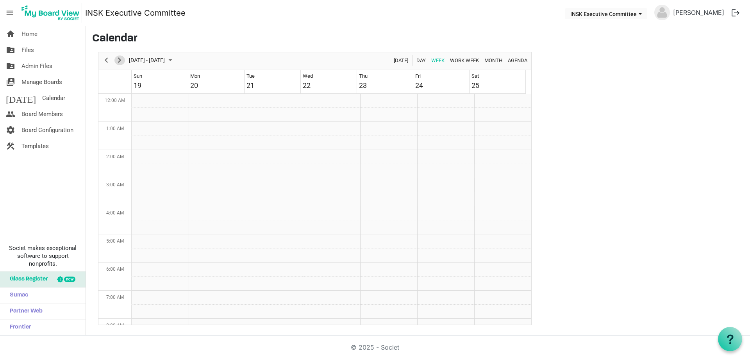
scroll to position [0, 0]
click at [120, 61] on span "Next" at bounding box center [119, 60] width 9 height 10
click at [39, 38] on link "home Home" at bounding box center [43, 34] width 86 height 16
